Goal: Book appointment/travel/reservation

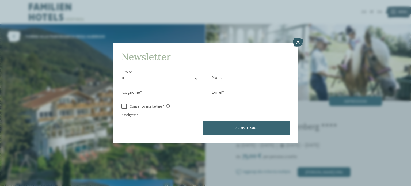
click at [297, 43] on icon at bounding box center [298, 42] width 10 height 9
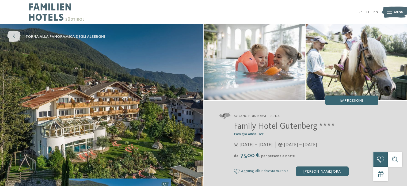
click at [55, 35] on span "torna alla panoramica degli alberghi" at bounding box center [64, 36] width 79 height 5
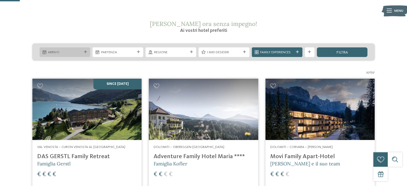
click at [83, 53] on div at bounding box center [85, 52] width 5 height 3
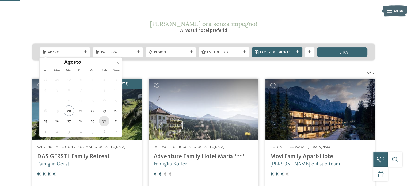
type div "30.08.2025"
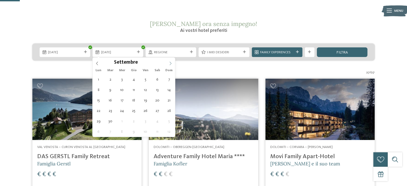
click at [170, 63] on icon at bounding box center [171, 64] width 4 height 4
type div "06.09.2025"
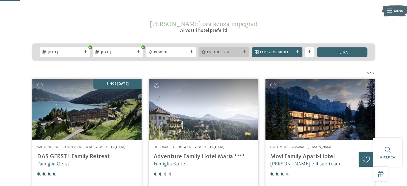
click at [245, 51] on icon at bounding box center [244, 52] width 3 height 3
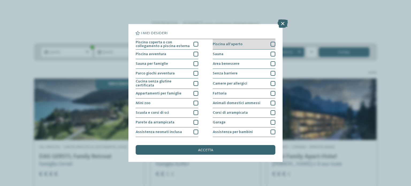
click at [270, 44] on div at bounding box center [272, 44] width 5 height 5
click at [209, 151] on span "accetta" at bounding box center [205, 150] width 15 height 4
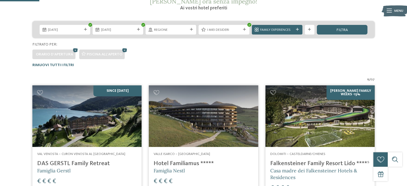
scroll to position [101, 0]
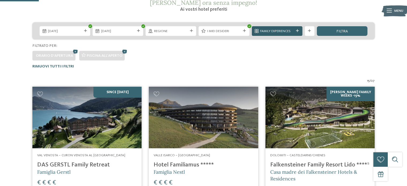
click at [297, 31] on icon at bounding box center [297, 30] width 3 height 3
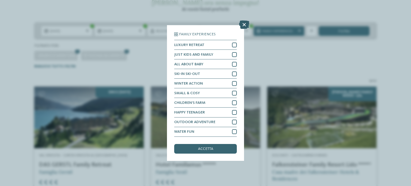
click at [245, 25] on icon at bounding box center [244, 25] width 10 height 9
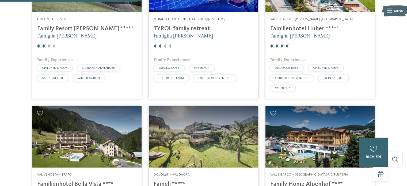
scroll to position [369, 0]
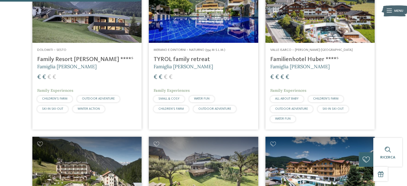
click at [197, 57] on h4 "TYROL family retreat" at bounding box center [204, 59] width 100 height 7
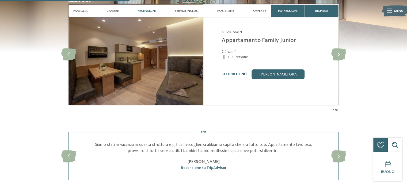
scroll to position [482, 0]
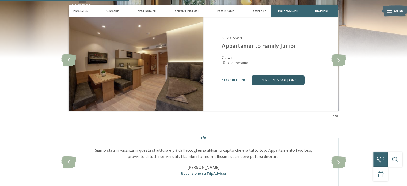
click at [285, 79] on link "[PERSON_NAME] ora" at bounding box center [277, 80] width 53 height 10
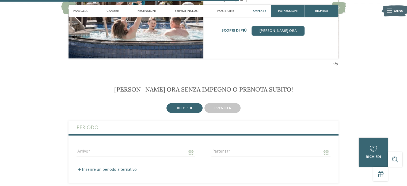
scroll to position [946, 0]
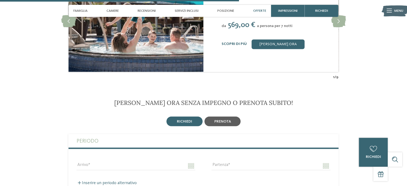
click at [215, 116] on div "prenota" at bounding box center [222, 121] width 36 height 10
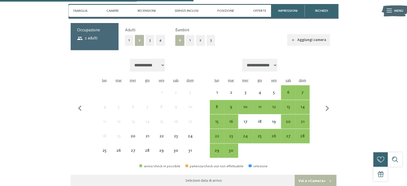
scroll to position [1080, 0]
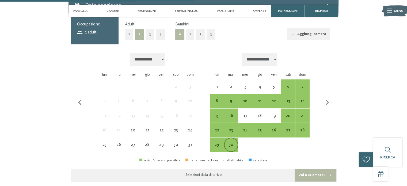
click at [231, 143] on div "30" at bounding box center [230, 149] width 13 height 13
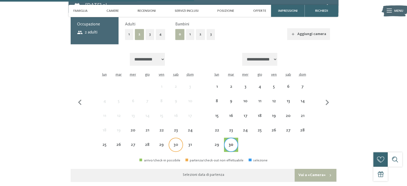
click at [172, 143] on div "30" at bounding box center [175, 149] width 13 height 13
click at [292, 85] on div "6" at bounding box center [287, 91] width 13 height 13
